Goal: Find specific page/section: Find specific page/section

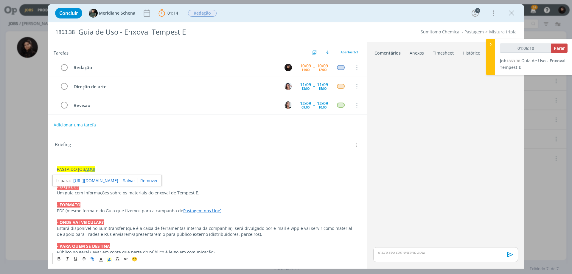
scroll to position [59, 0]
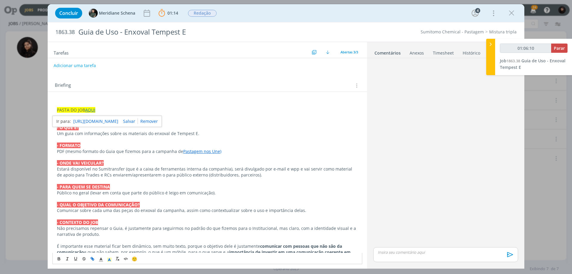
click at [489, 43] on icon at bounding box center [490, 44] width 6 height 6
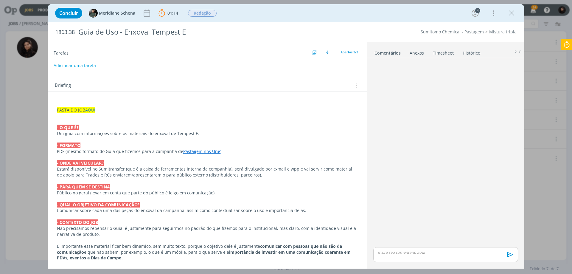
click at [517, 13] on div "Concluir Meridiane Schena 01:14 Parar Apontar Data * [DATE] Horas * 00:00 Taref…" at bounding box center [285, 13] width 467 height 14
click at [515, 13] on icon "dialog" at bounding box center [511, 13] width 9 height 9
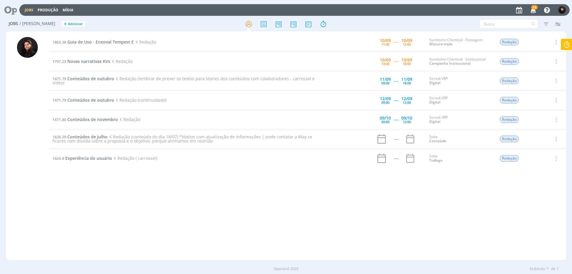
click at [7, 10] on icon at bounding box center [8, 10] width 12 height 12
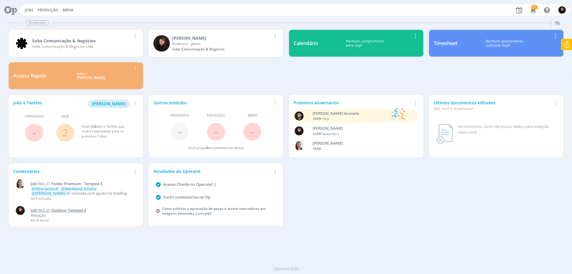
click at [68, 210] on span "Outdoor Tempest E" at bounding box center [68, 209] width 35 height 5
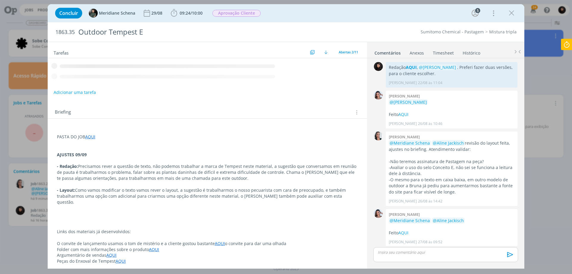
scroll to position [124, 0]
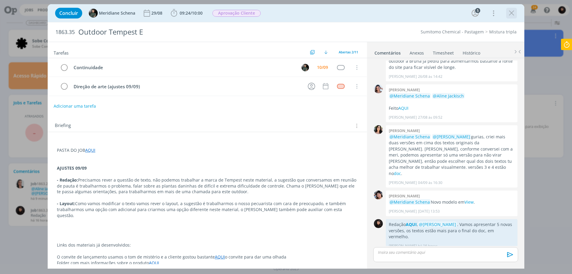
click at [510, 13] on icon "dialog" at bounding box center [511, 13] width 9 height 9
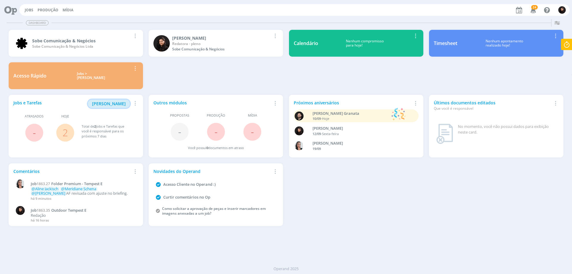
click at [121, 103] on span "[PERSON_NAME]" at bounding box center [109, 104] width 34 height 6
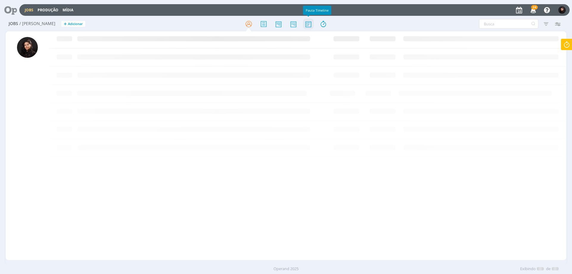
click at [310, 25] on icon at bounding box center [308, 24] width 11 height 12
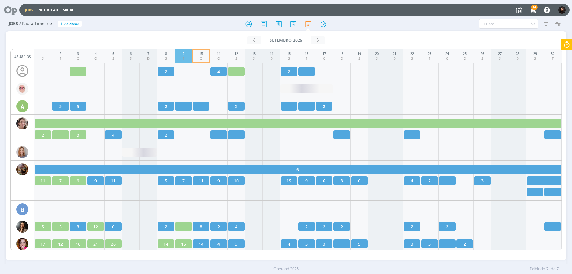
click at [183, 52] on div "9" at bounding box center [184, 53] width 2 height 5
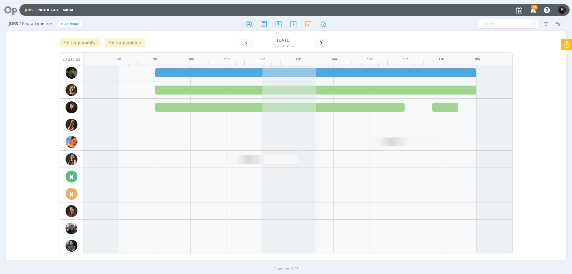
scroll to position [893, 0]
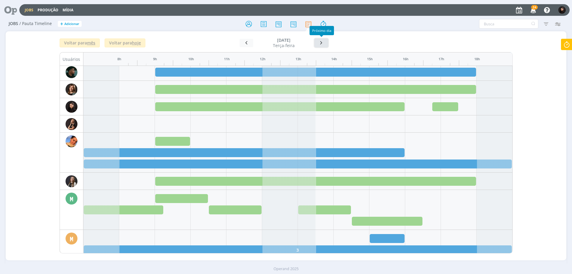
click at [320, 39] on button "button" at bounding box center [321, 43] width 14 height 8
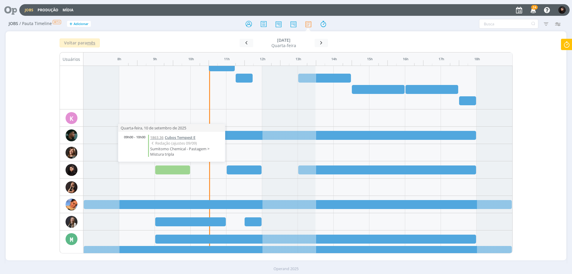
click at [176, 137] on span "Cubos Tempest E" at bounding box center [180, 137] width 31 height 5
